Goal: Check status: Check status

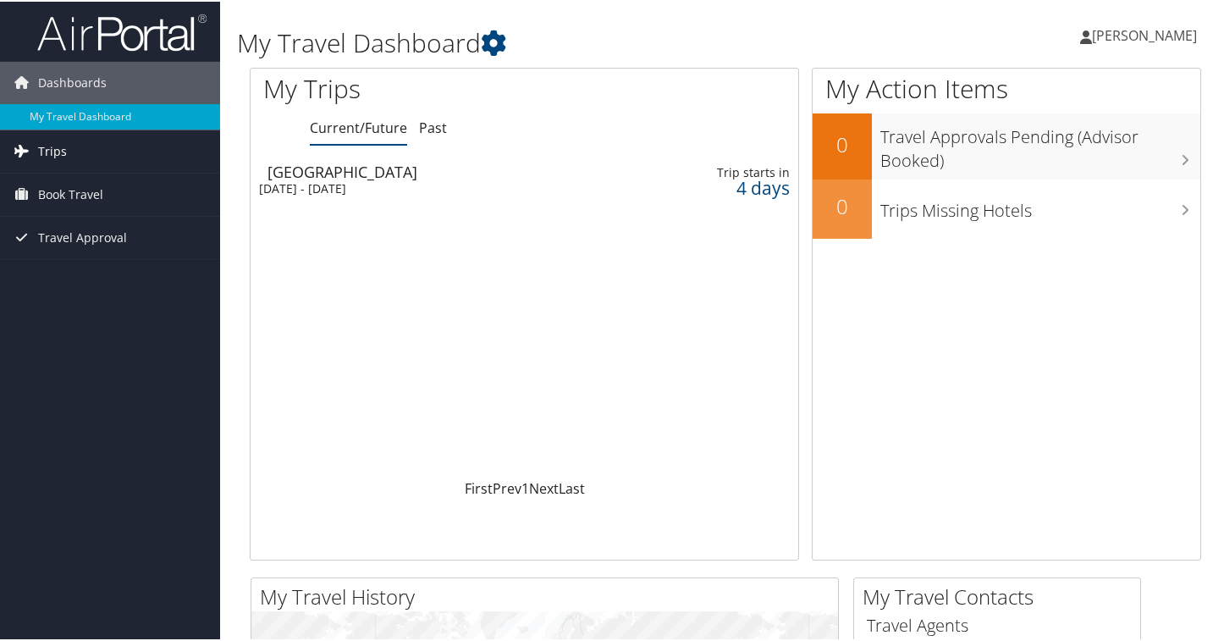
click at [59, 148] on span "Trips" at bounding box center [52, 150] width 29 height 42
click at [98, 157] on link "Trips" at bounding box center [110, 150] width 220 height 42
click at [35, 157] on link "Trips" at bounding box center [110, 150] width 220 height 42
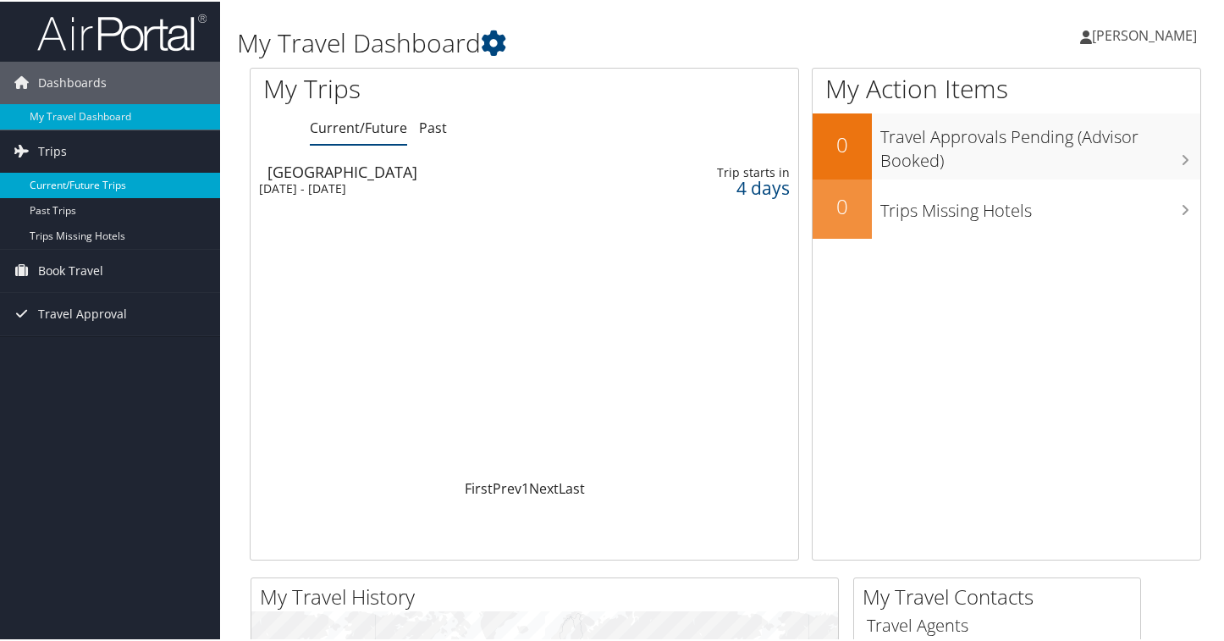
click at [47, 183] on link "Current/Future Trips" at bounding box center [110, 183] width 220 height 25
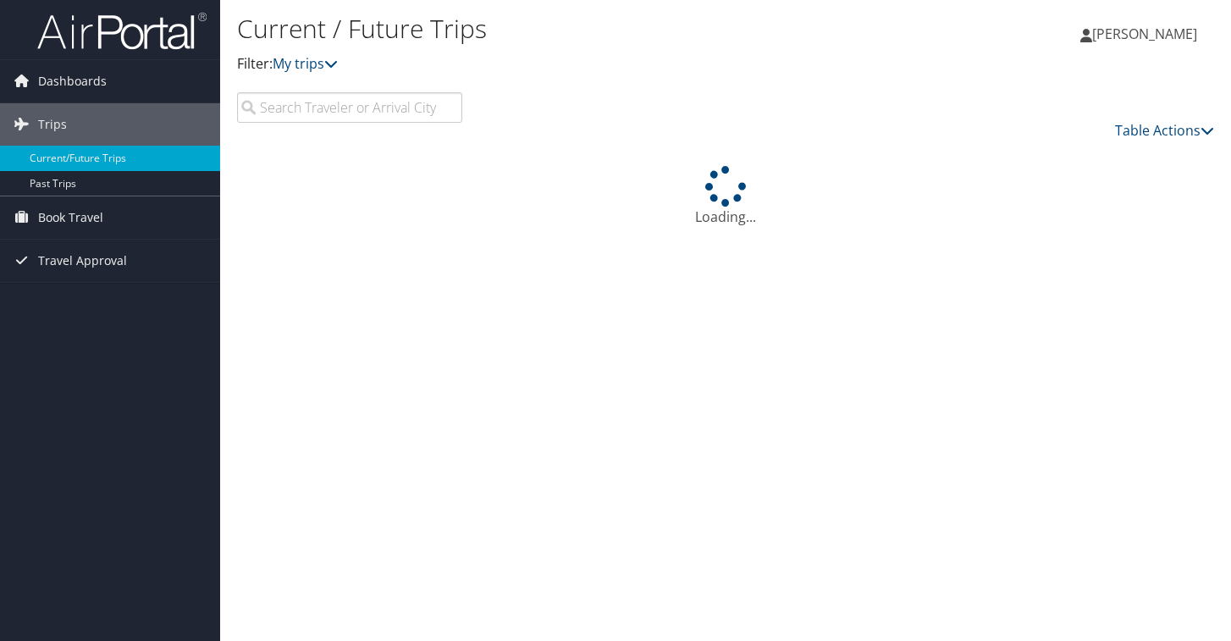
click at [719, 168] on icon at bounding box center [725, 186] width 52 height 59
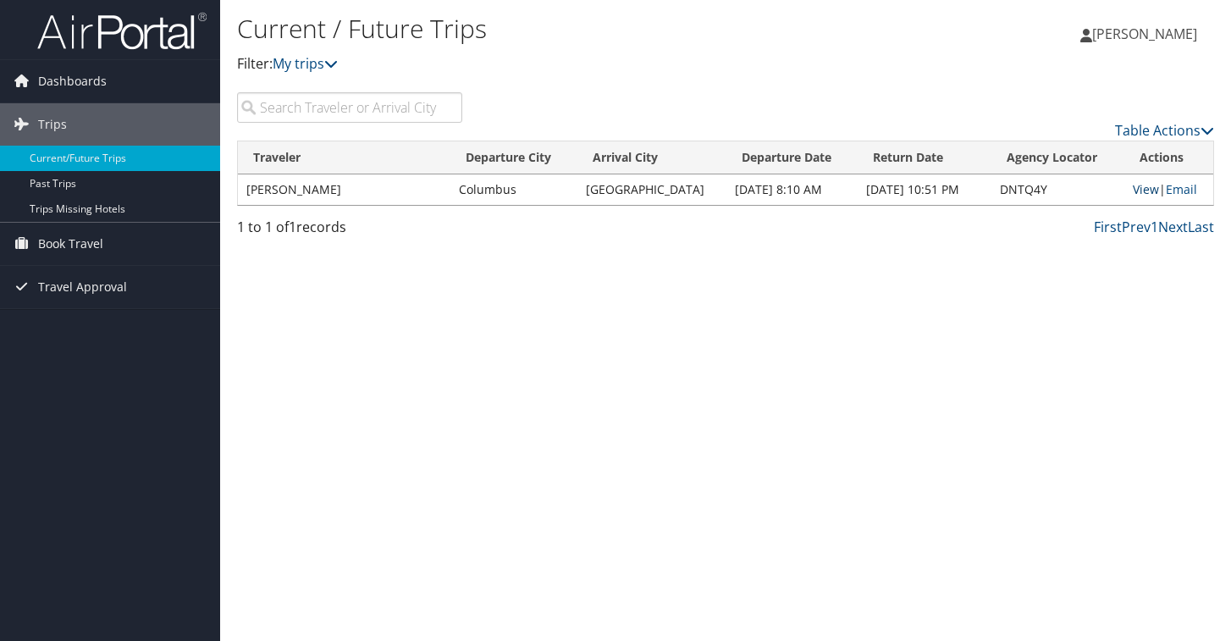
click at [1136, 191] on link "View" at bounding box center [1146, 189] width 26 height 16
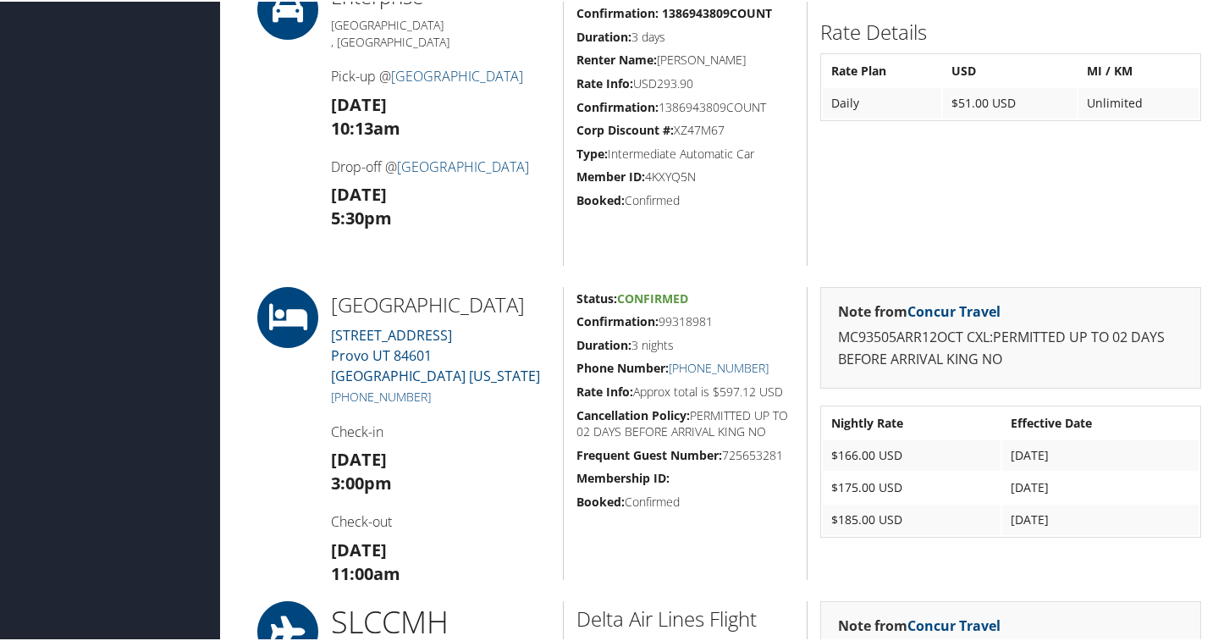
scroll to position [911, 0]
drag, startPoint x: 642, startPoint y: 314, endPoint x: 664, endPoint y: 313, distance: 22.9
click at [664, 313] on h5 "Confirmation: 99318981" at bounding box center [685, 320] width 218 height 17
click at [662, 313] on h5 "Confirmation: 99318981" at bounding box center [685, 320] width 218 height 17
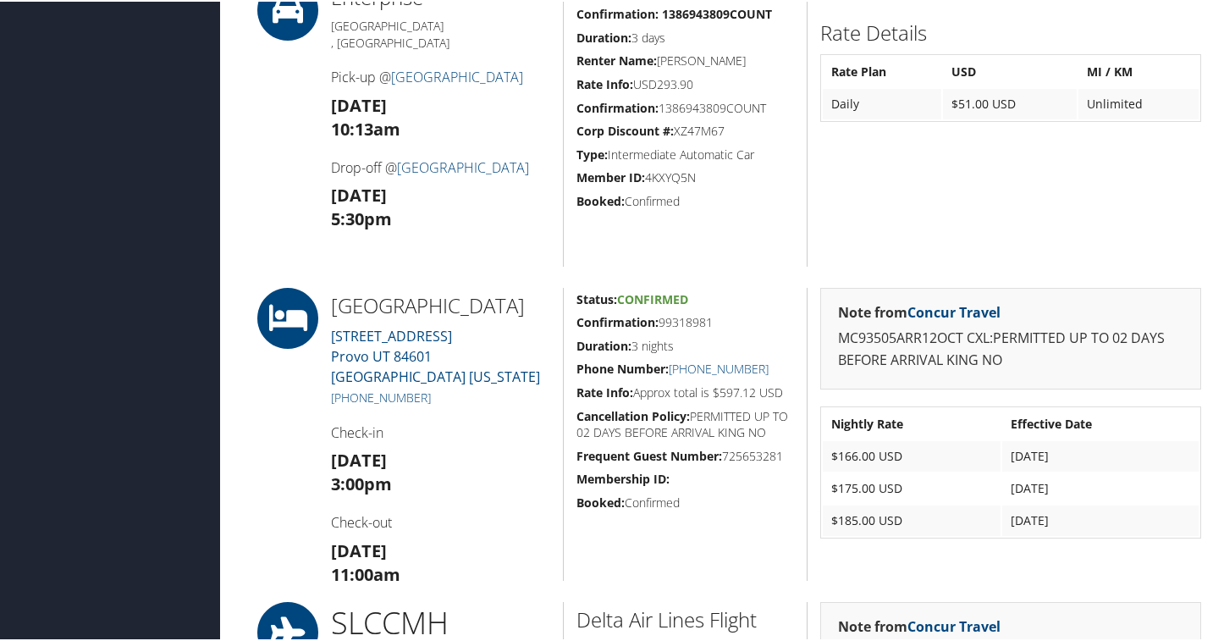
click at [662, 313] on h5 "Confirmation: 99318981" at bounding box center [685, 320] width 218 height 17
